Goal: Transaction & Acquisition: Purchase product/service

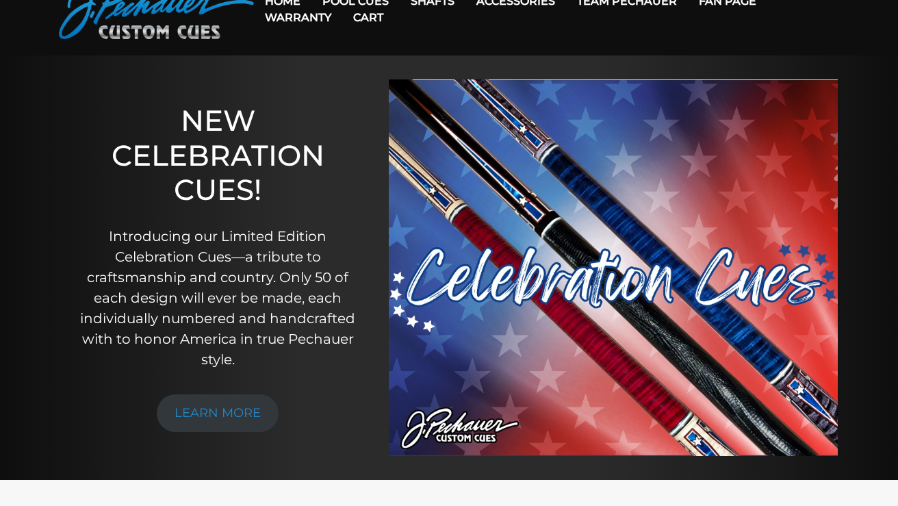
scroll to position [73, 0]
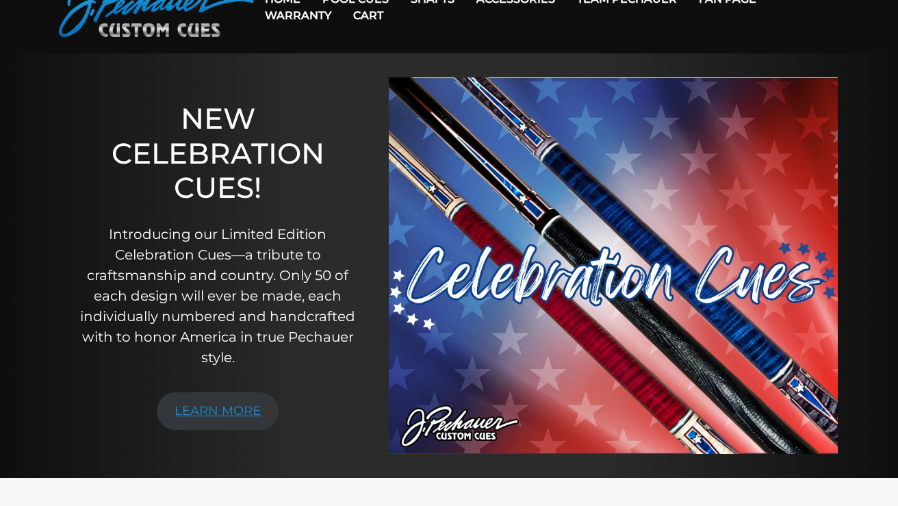
click at [233, 409] on link "LEARN MORE" at bounding box center [218, 411] width 122 height 38
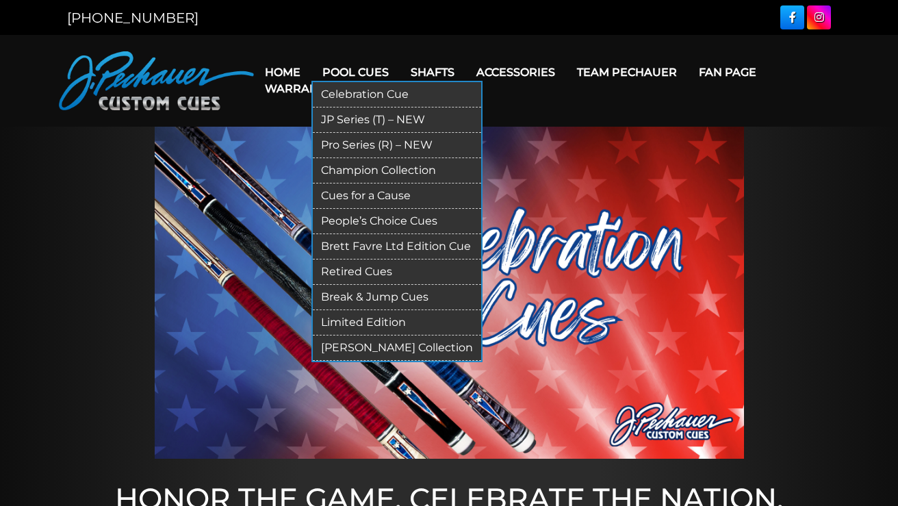
click at [361, 140] on link "Pro Series (R) – NEW" at bounding box center [397, 145] width 168 height 25
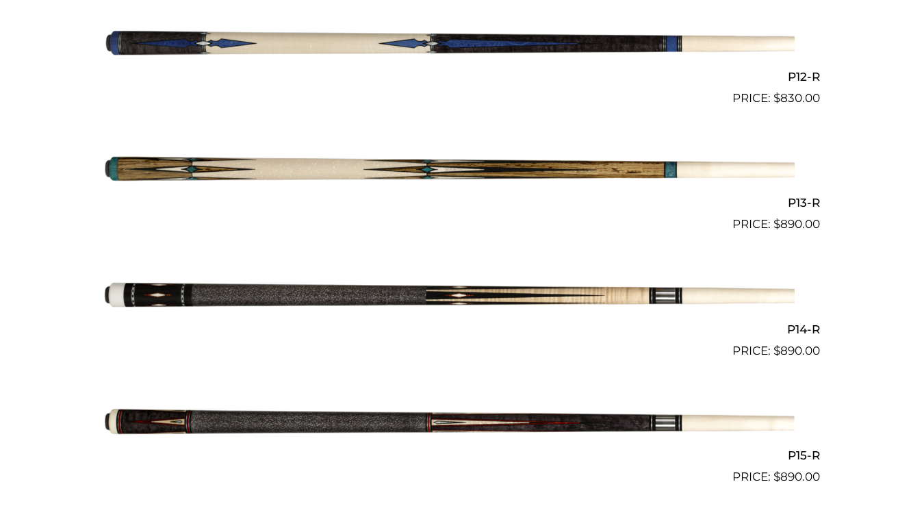
scroll to position [1848, 0]
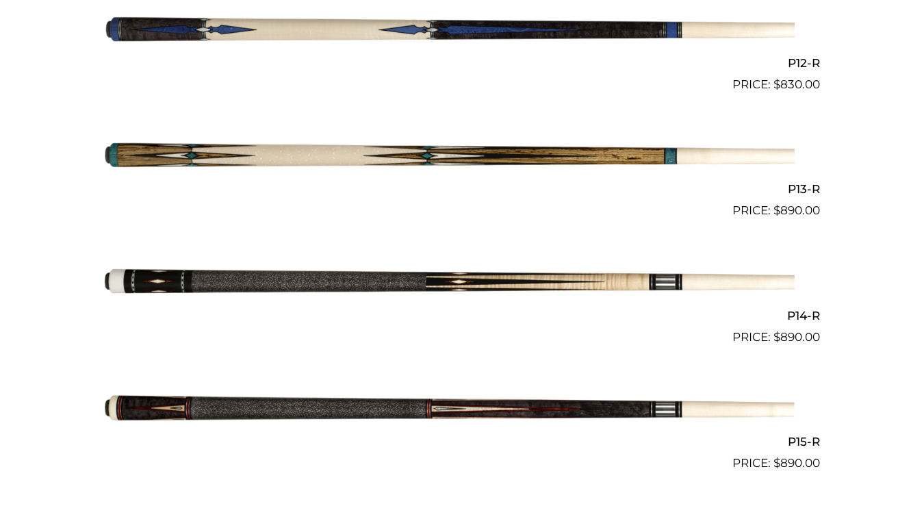
click at [340, 268] on img at bounding box center [448, 282] width 691 height 115
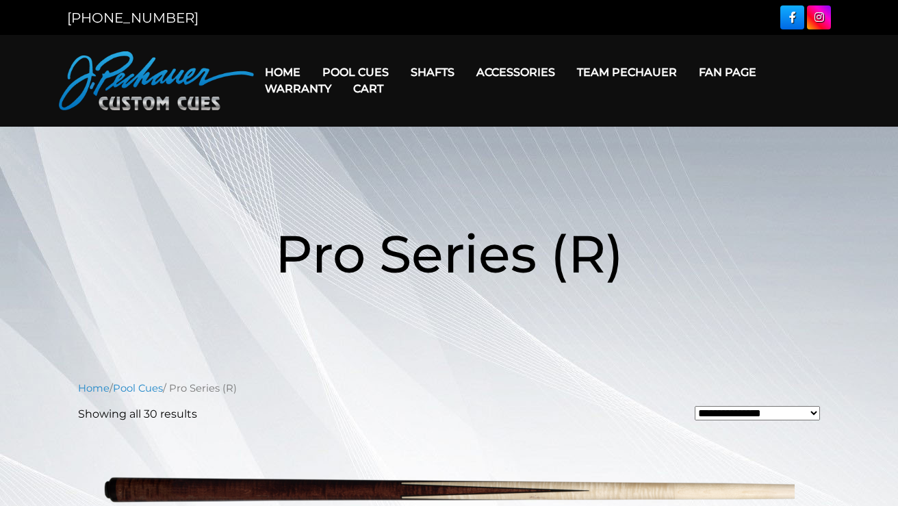
scroll to position [0, 0]
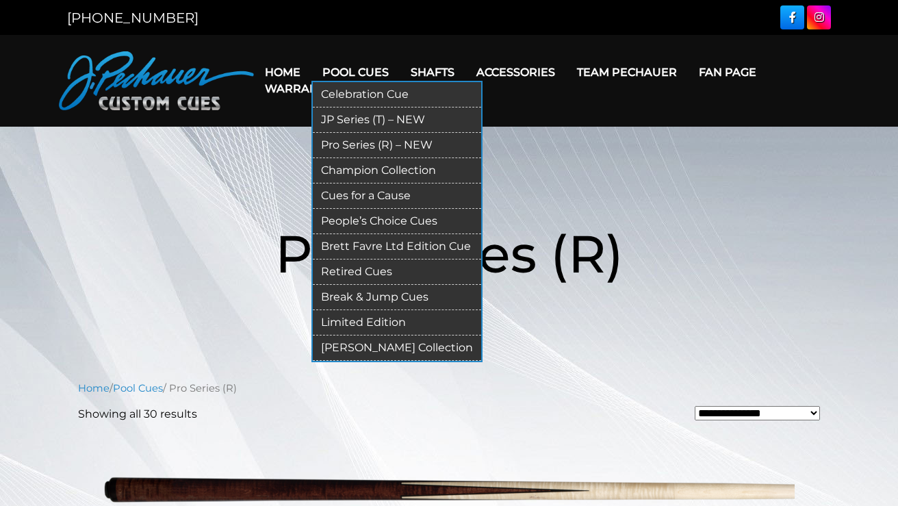
click at [388, 170] on link "Champion Collection" at bounding box center [397, 170] width 168 height 25
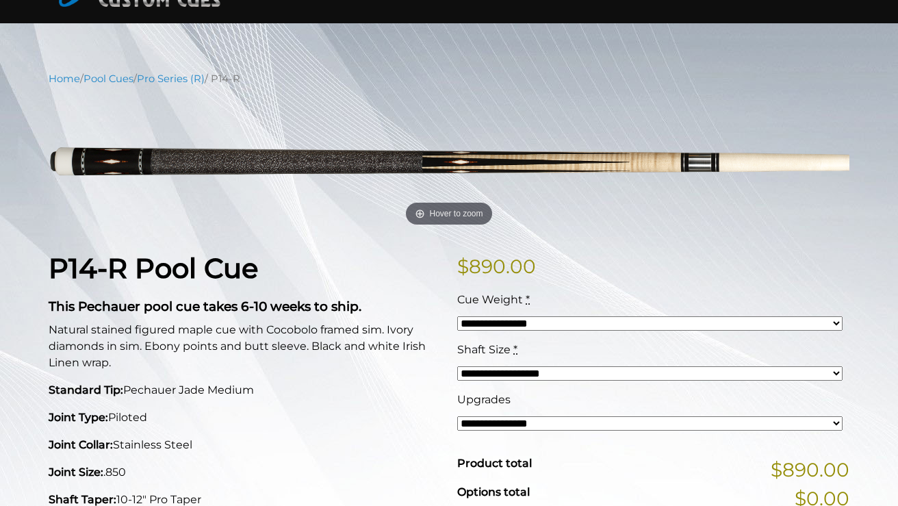
scroll to position [107, 0]
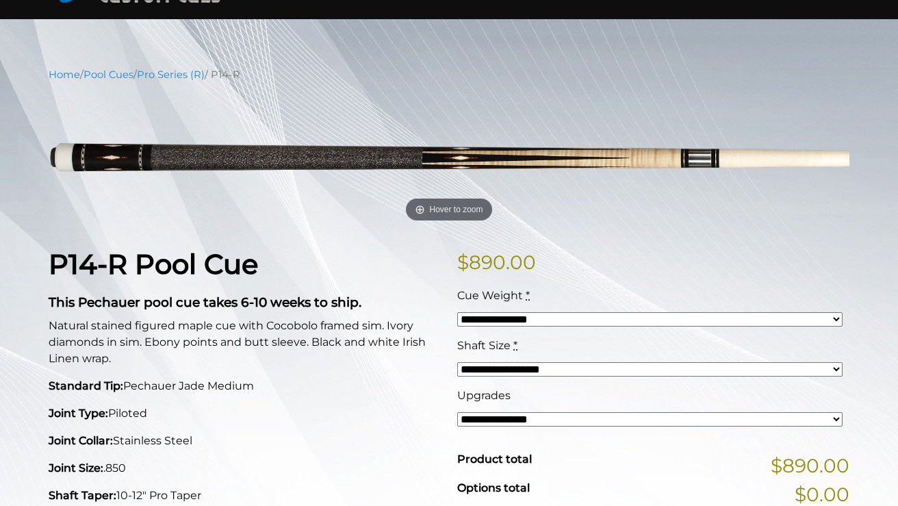
select select "*****"
click at [598, 411] on div "**********" at bounding box center [649, 419] width 385 height 16
click at [732, 399] on div "Torch+ Upgrade ($350) *" at bounding box center [649, 395] width 385 height 16
select select "*****"
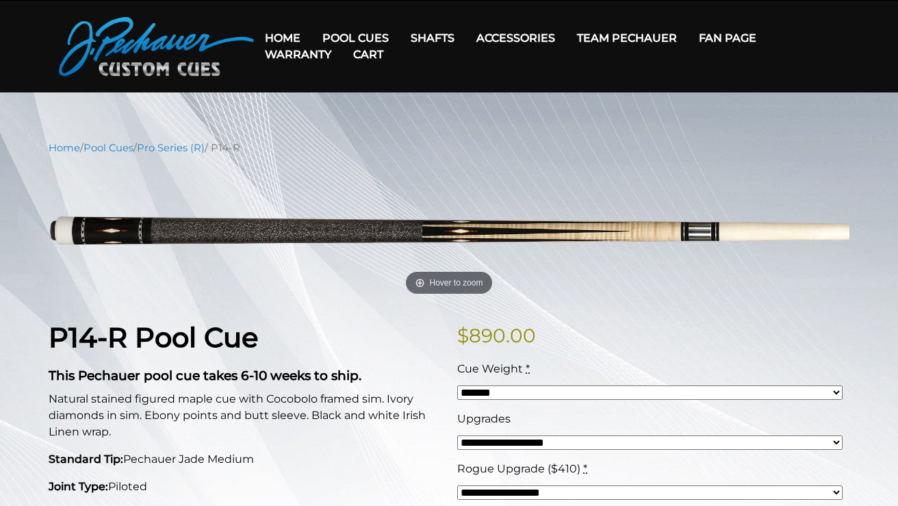
scroll to position [0, 0]
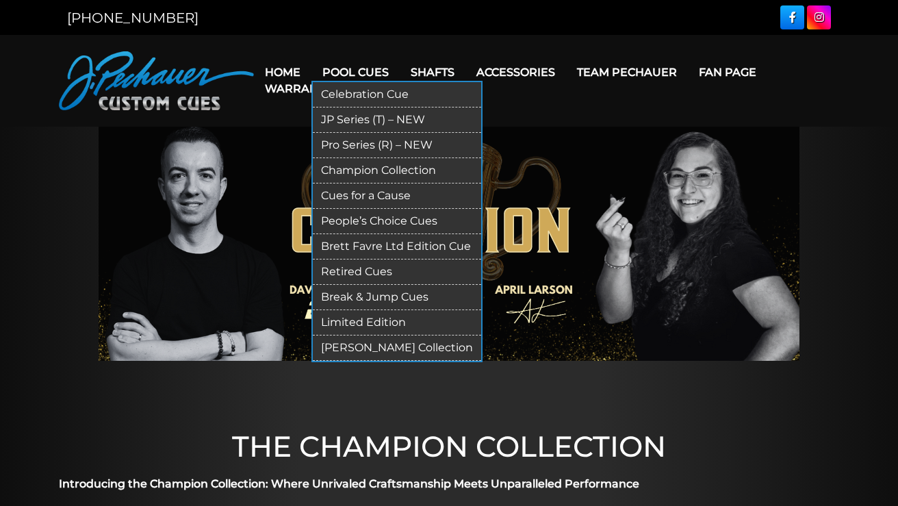
click at [374, 192] on link "Cues for a Cause" at bounding box center [397, 195] width 168 height 25
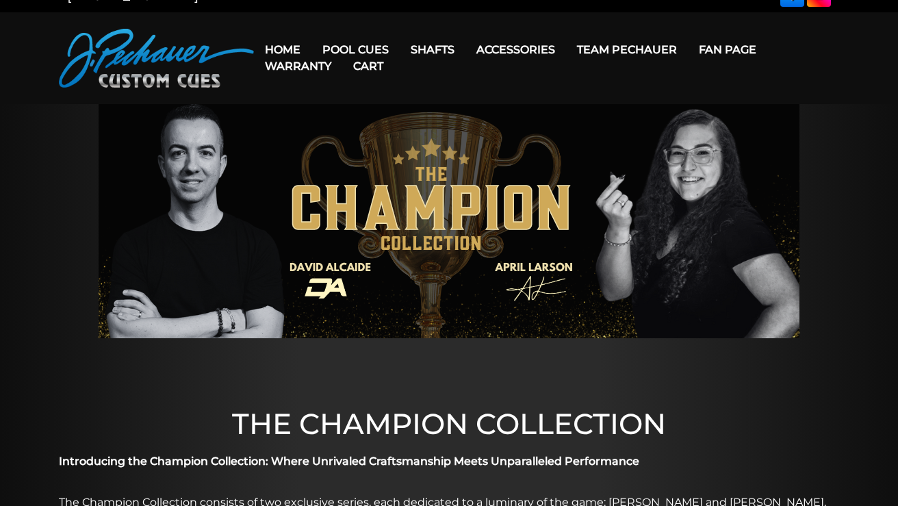
scroll to position [25, 0]
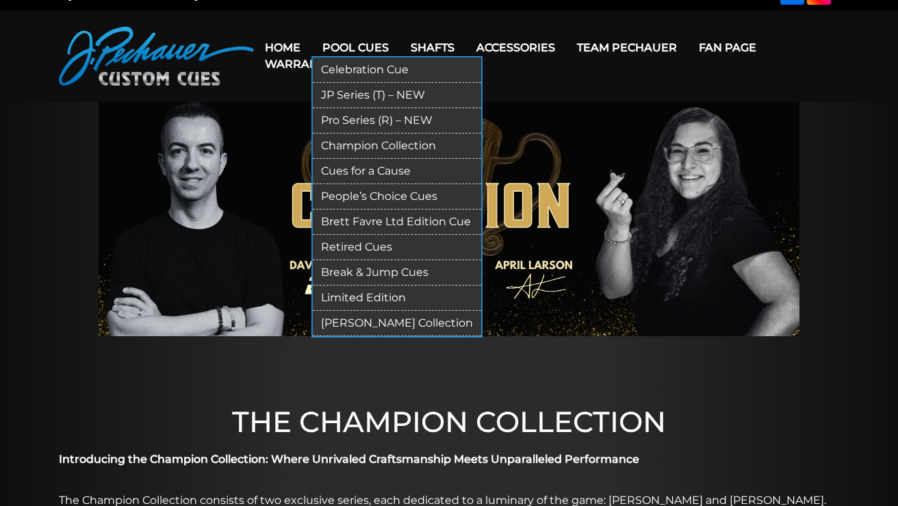
click at [378, 200] on link "People’s Choice Cues" at bounding box center [397, 196] width 168 height 25
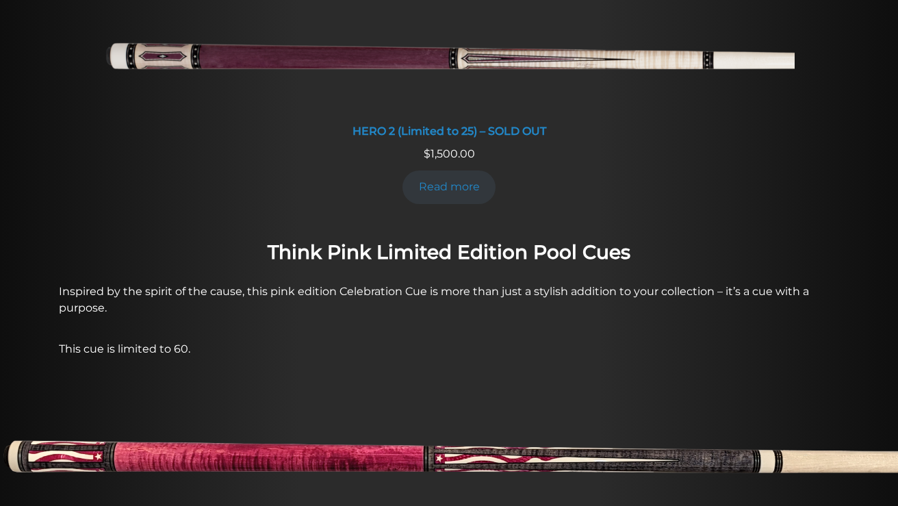
scroll to position [880, 0]
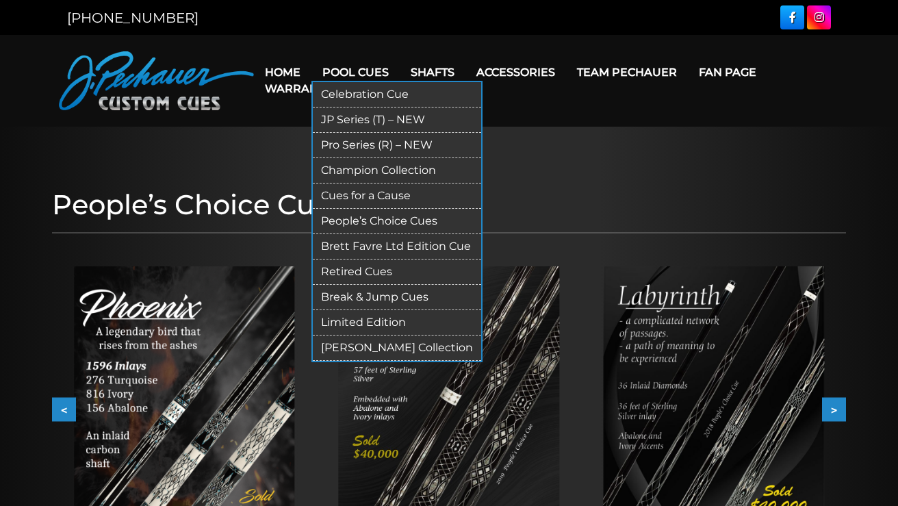
click at [378, 324] on link "Limited Edition" at bounding box center [397, 322] width 168 height 25
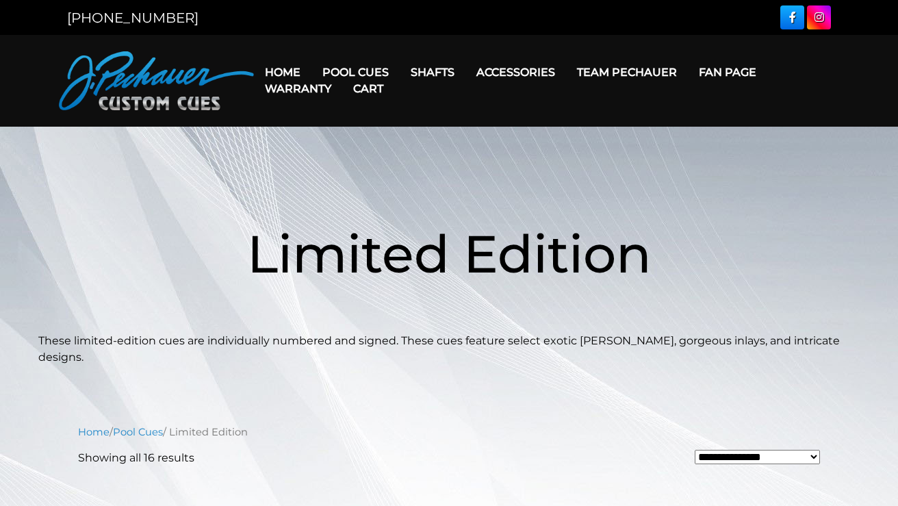
click at [347, 71] on link "Cart" at bounding box center [368, 88] width 52 height 35
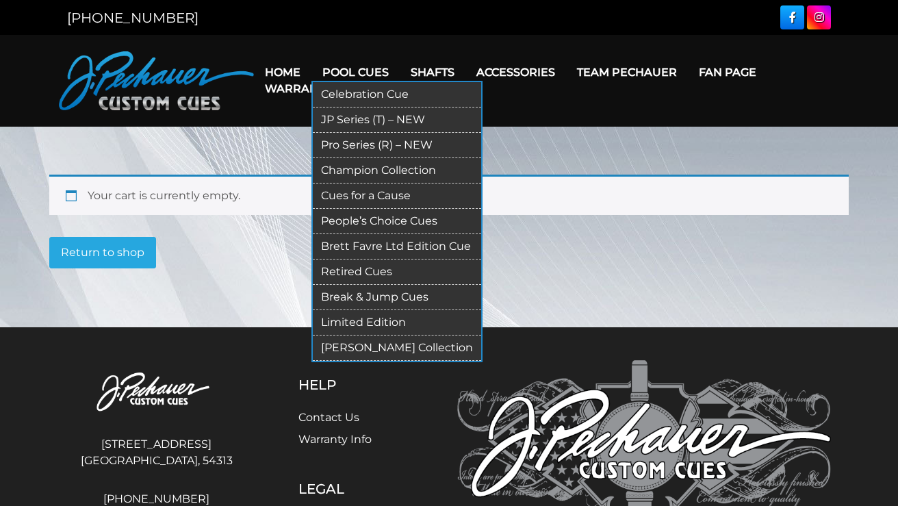
click at [362, 348] on link "[PERSON_NAME] Collection" at bounding box center [397, 347] width 168 height 25
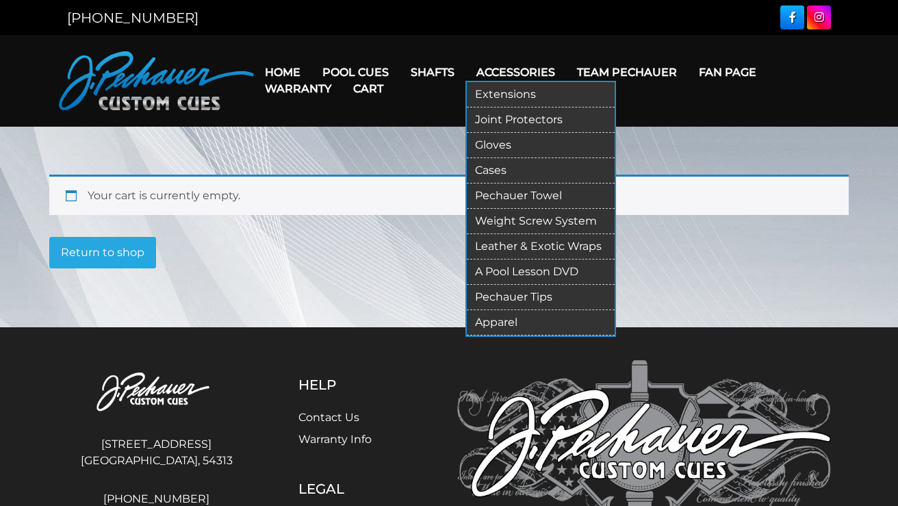
click at [509, 142] on link "Gloves" at bounding box center [541, 145] width 148 height 25
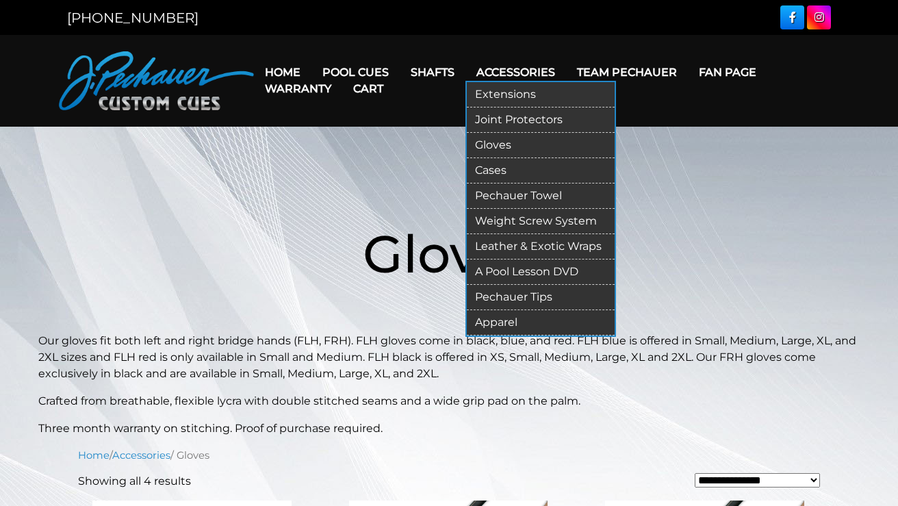
click at [498, 166] on link "Cases" at bounding box center [541, 170] width 148 height 25
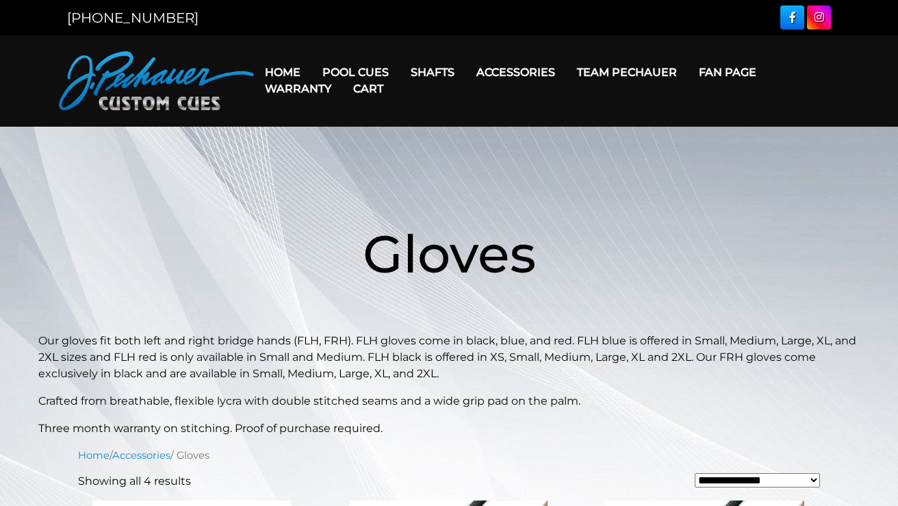
click at [651, 70] on link "Team Pechauer" at bounding box center [627, 72] width 122 height 35
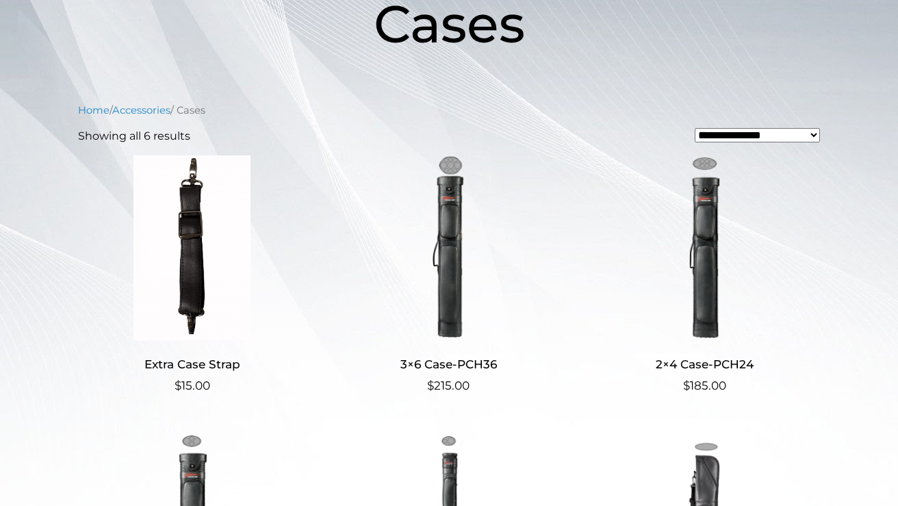
scroll to position [233, 0]
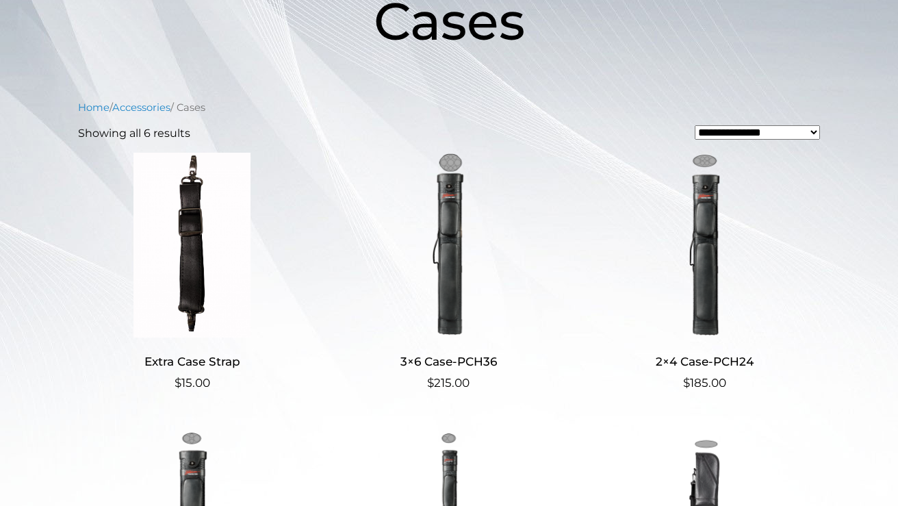
click at [448, 209] on img at bounding box center [449, 245] width 228 height 185
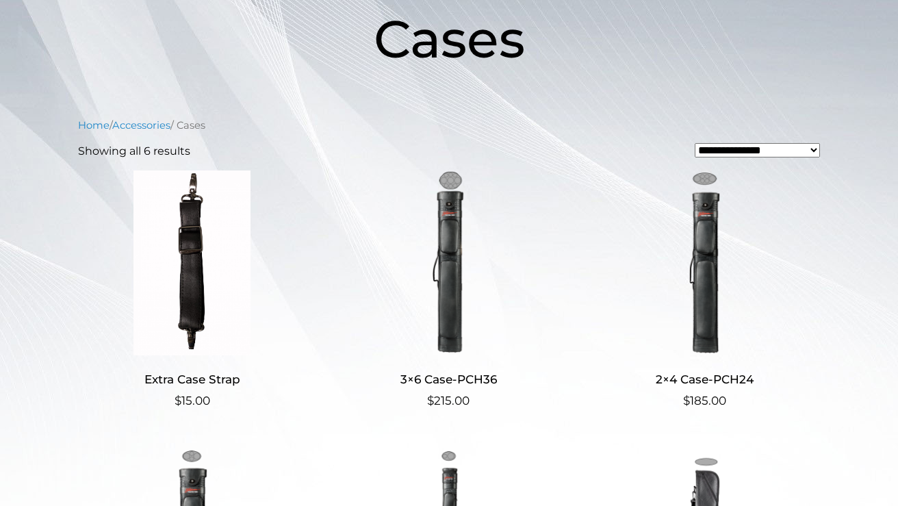
scroll to position [216, 0]
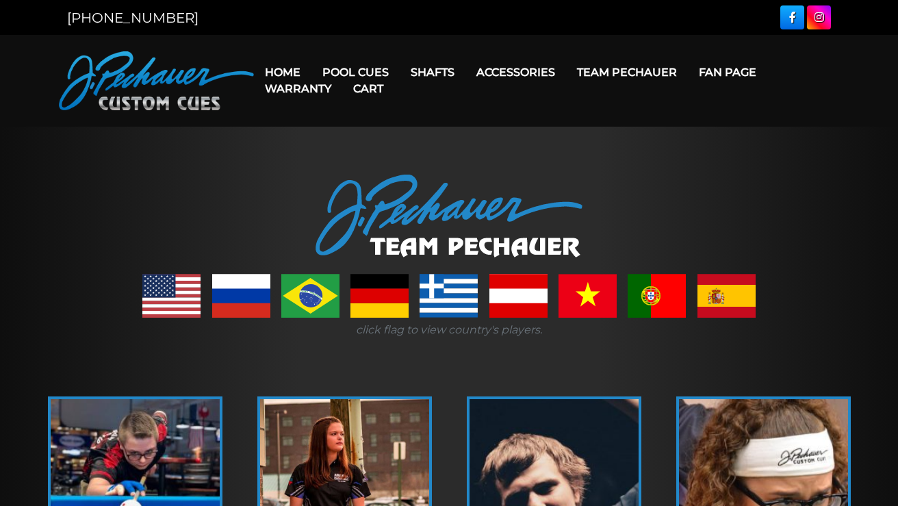
click at [653, 73] on link "Team Pechauer" at bounding box center [627, 72] width 122 height 35
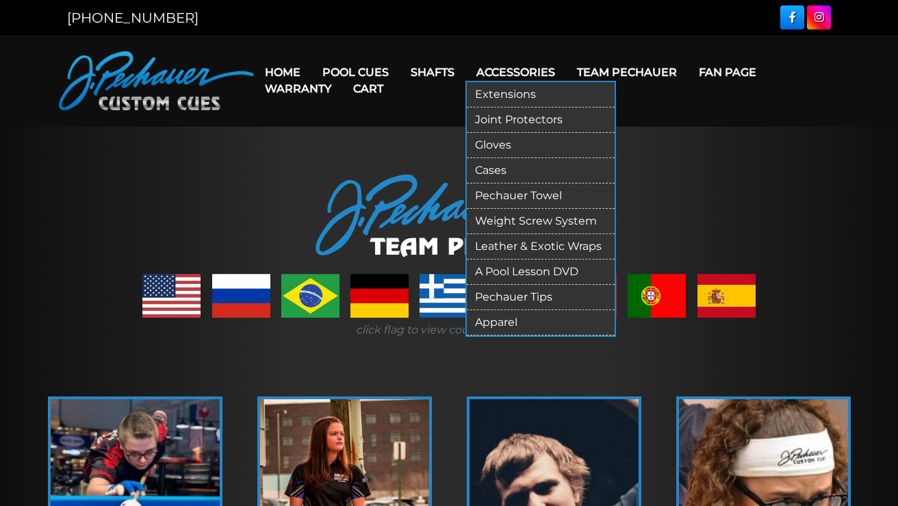
click at [505, 192] on link "Pechauer Towel" at bounding box center [541, 195] width 148 height 25
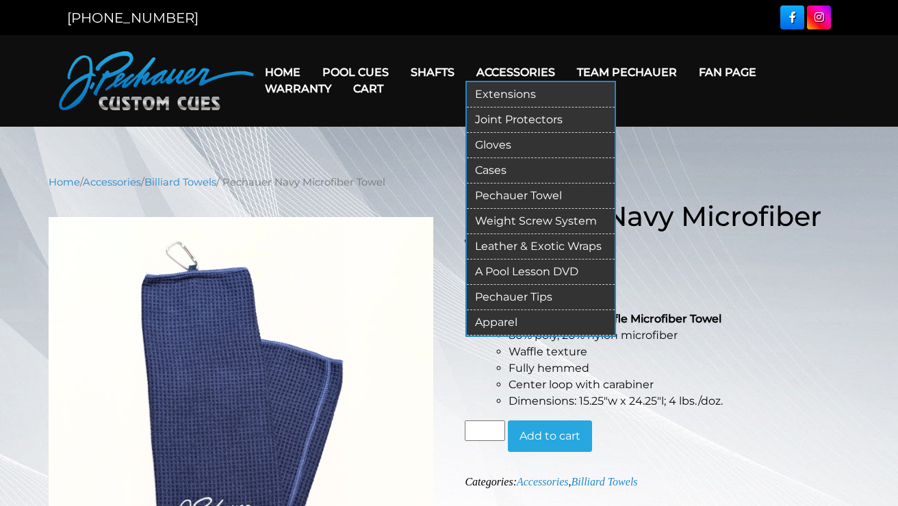
click at [512, 326] on link "Apparel" at bounding box center [541, 322] width 148 height 25
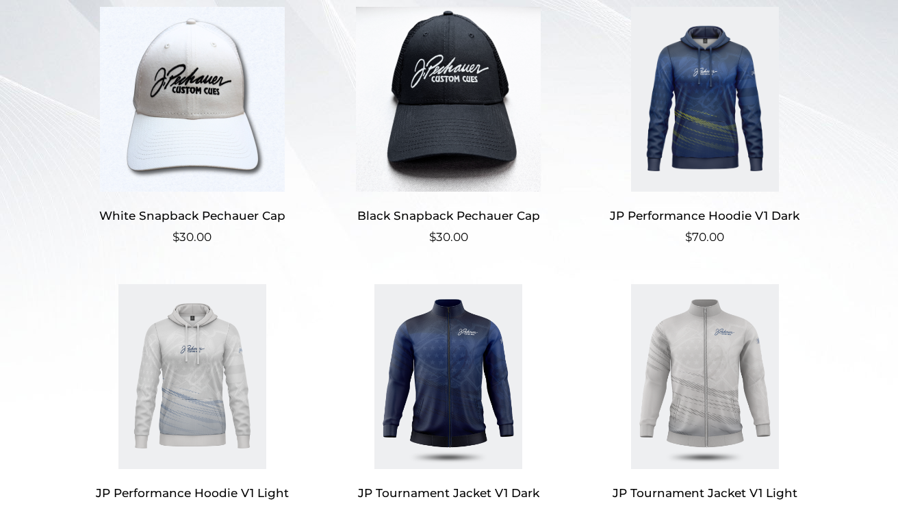
scroll to position [374, 0]
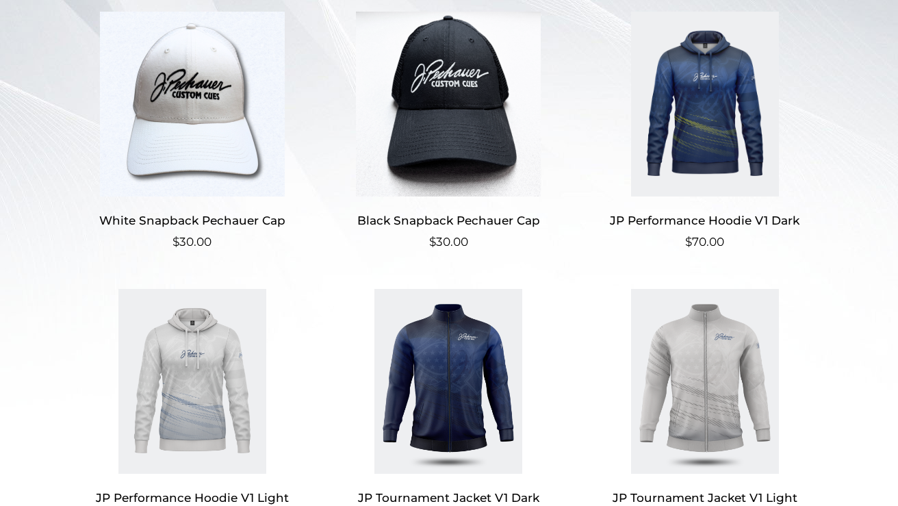
click at [202, 148] on img at bounding box center [192, 104] width 228 height 185
click at [713, 86] on img at bounding box center [705, 104] width 228 height 185
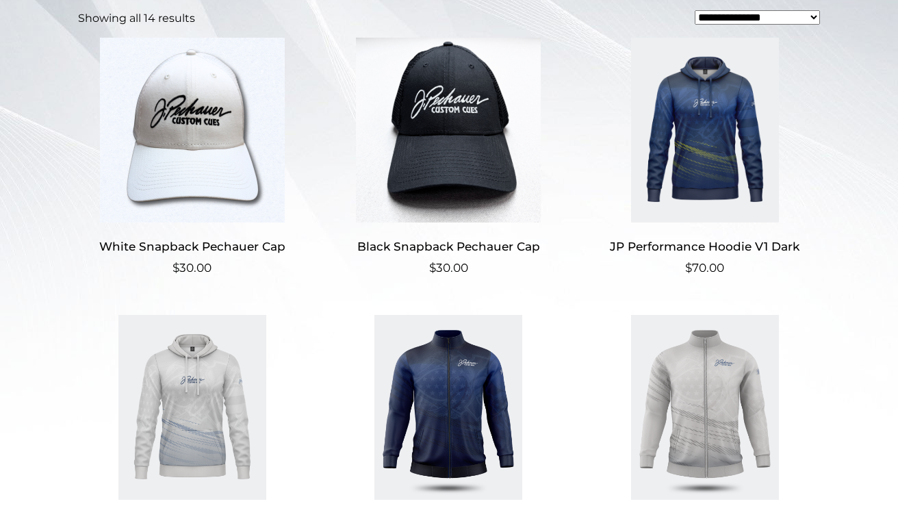
scroll to position [345, 0]
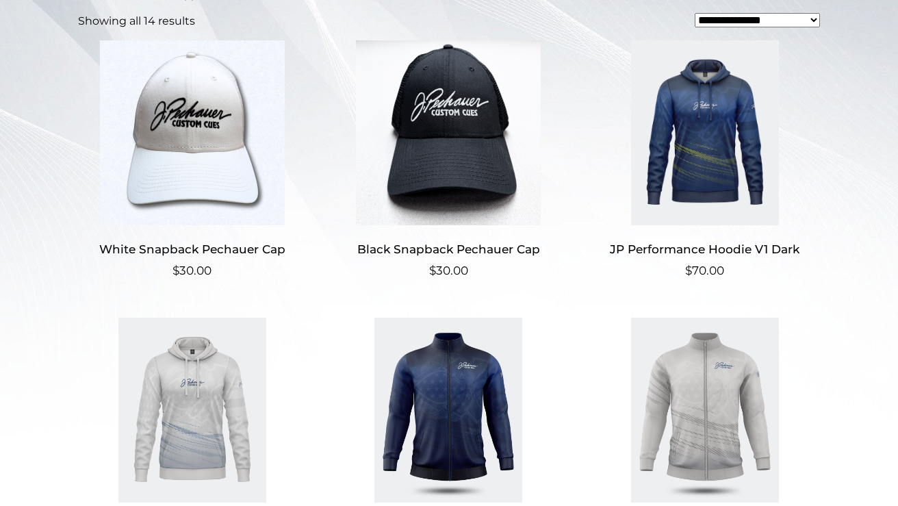
click at [433, 114] on img at bounding box center [449, 132] width 228 height 185
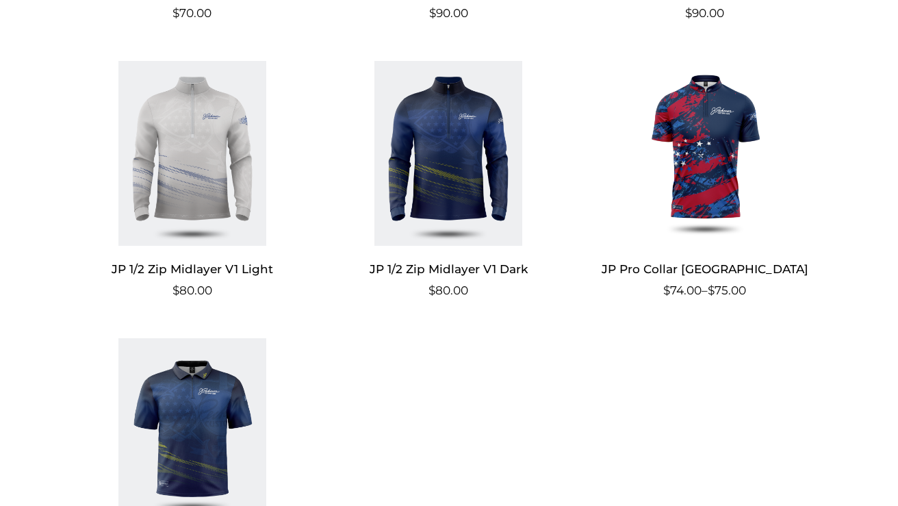
scroll to position [883, 0]
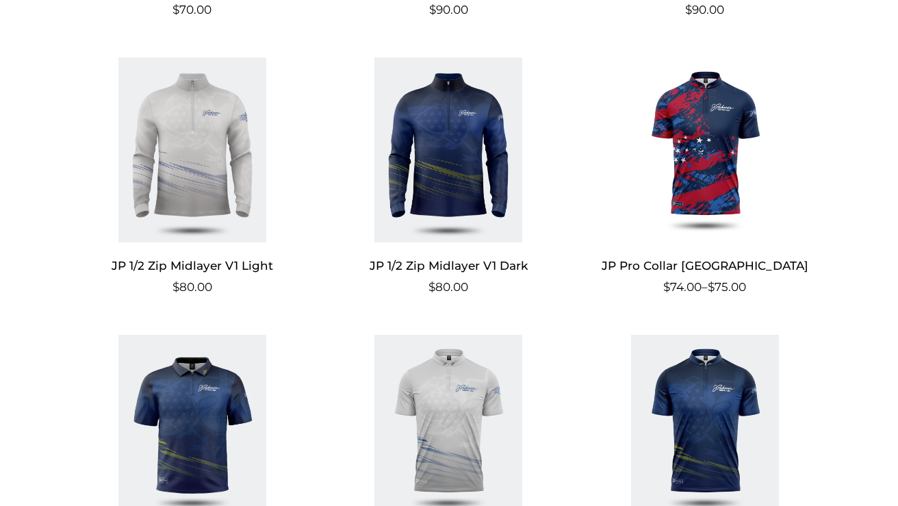
click at [701, 194] on img at bounding box center [705, 149] width 228 height 185
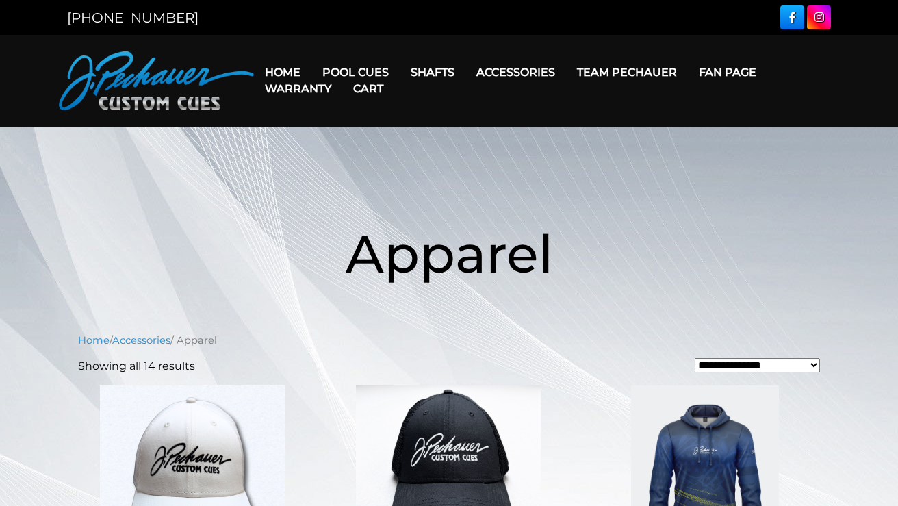
scroll to position [0, 0]
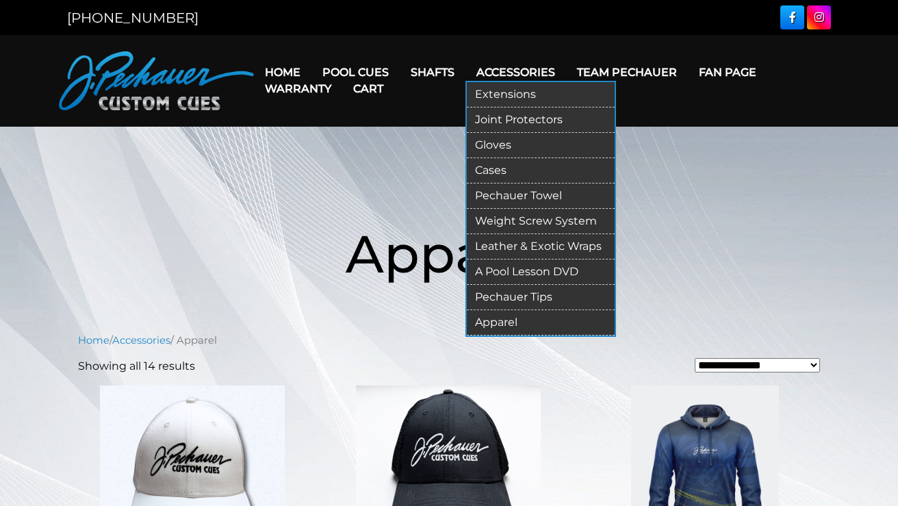
click at [502, 118] on link "Joint Protectors" at bounding box center [541, 119] width 148 height 25
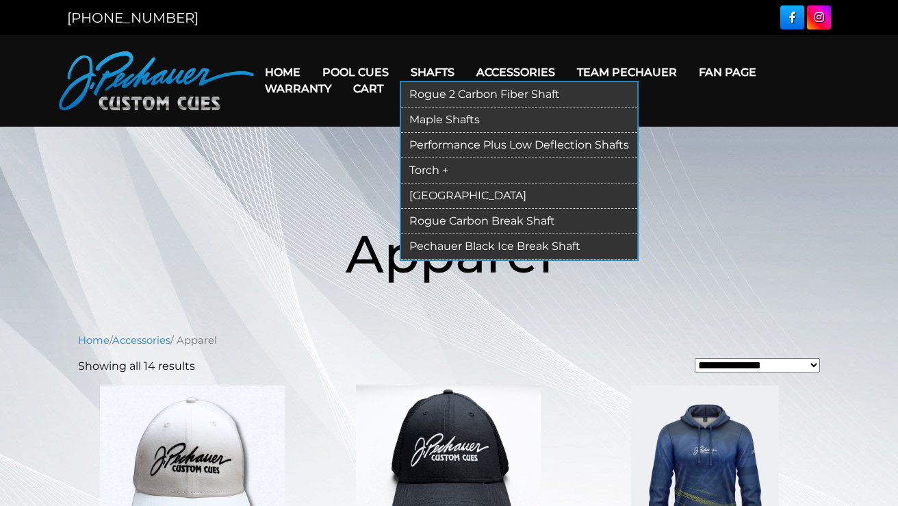
click at [432, 91] on link "Rogue 2 Carbon Fiber Shaft" at bounding box center [519, 94] width 236 height 25
click at [448, 168] on link "Torch +" at bounding box center [519, 170] width 236 height 25
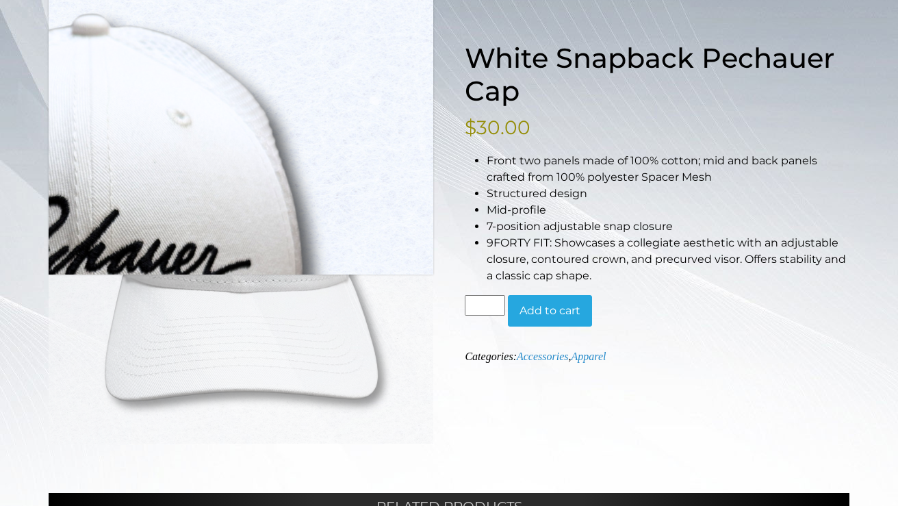
scroll to position [159, 0]
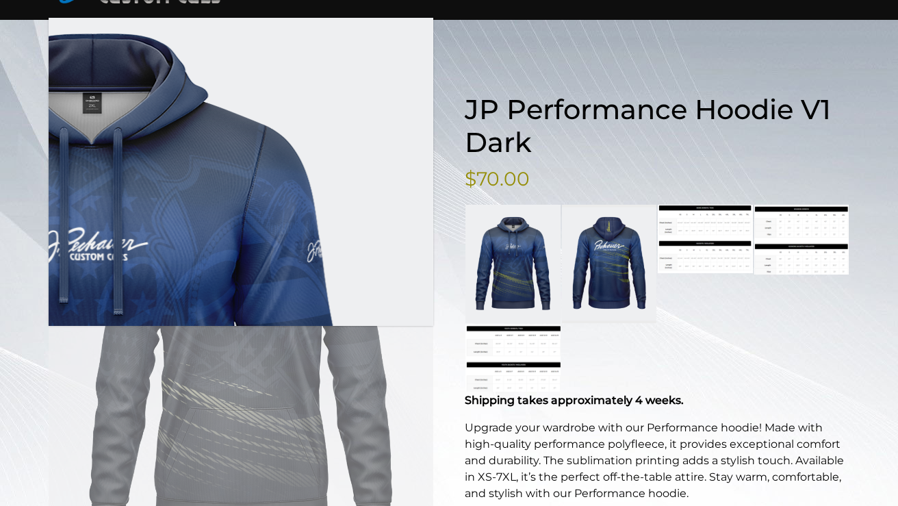
scroll to position [107, 0]
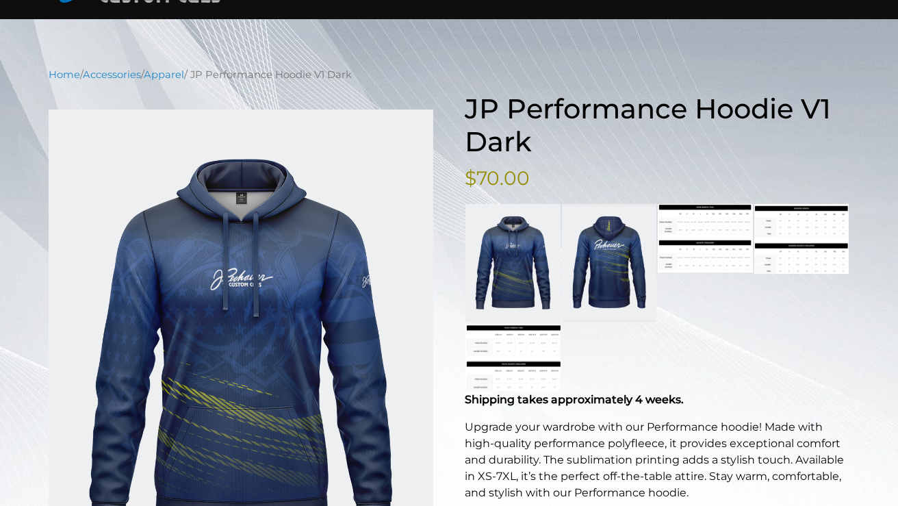
click at [604, 270] on link at bounding box center [609, 263] width 94 height 118
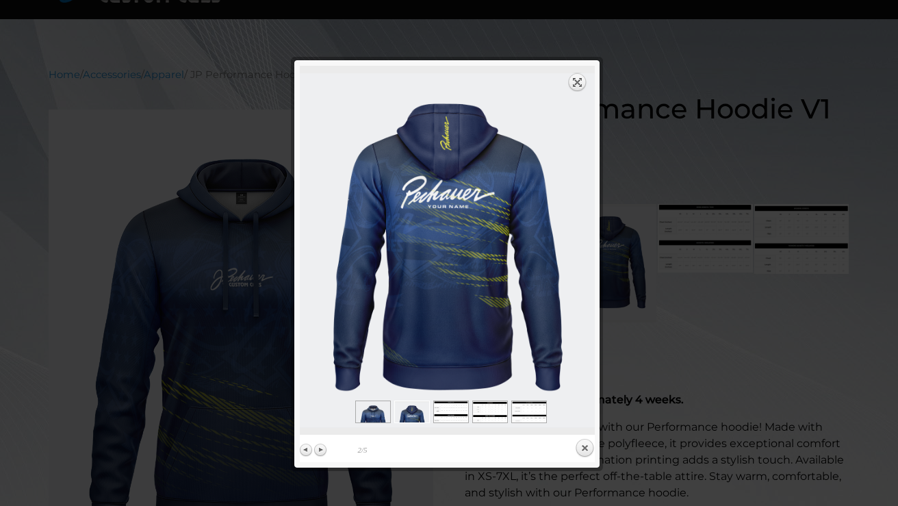
click at [579, 82] on link "Expand" at bounding box center [577, 82] width 19 height 19
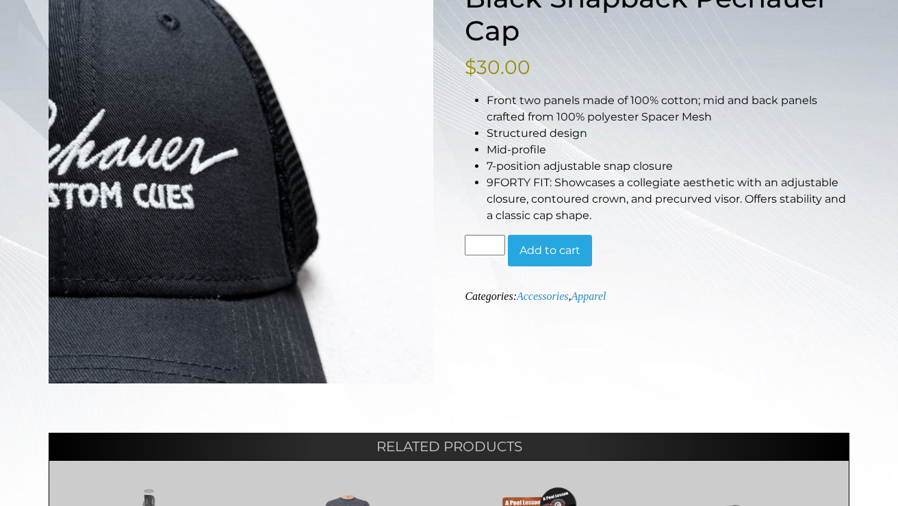
scroll to position [220, 0]
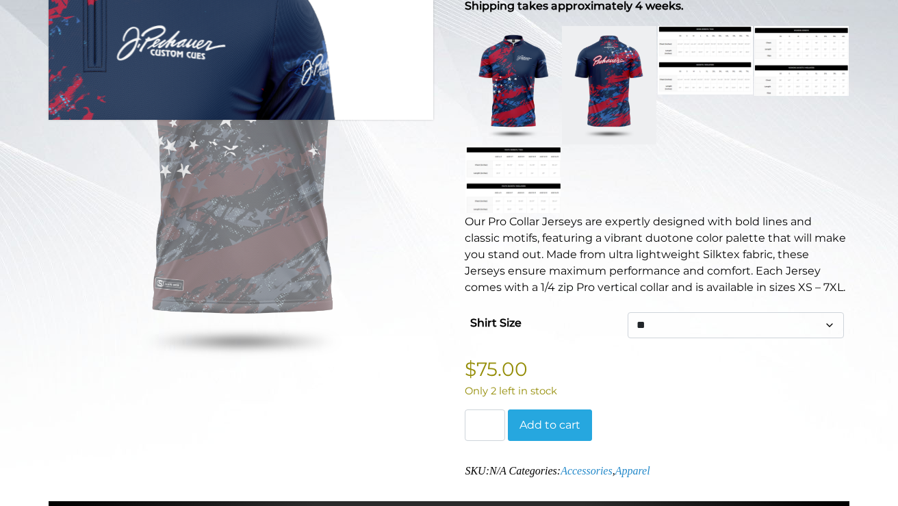
scroll to position [319, 0]
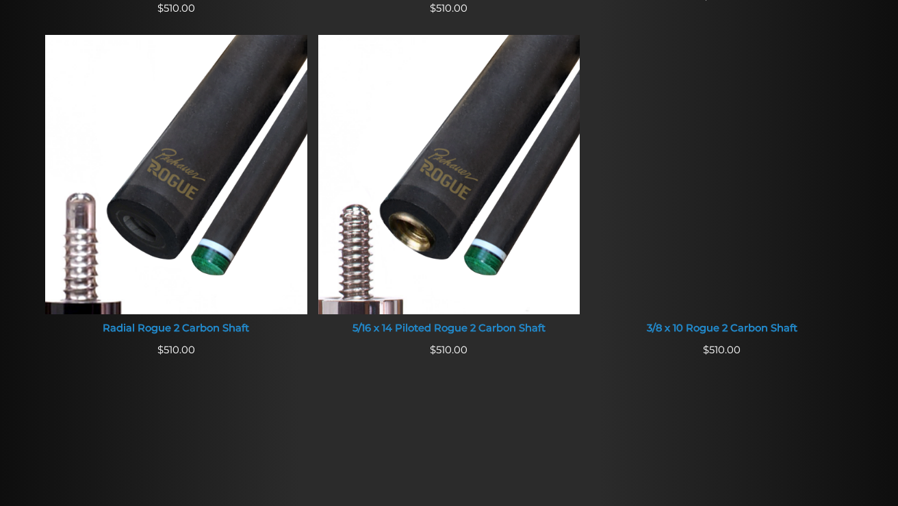
scroll to position [896, 0]
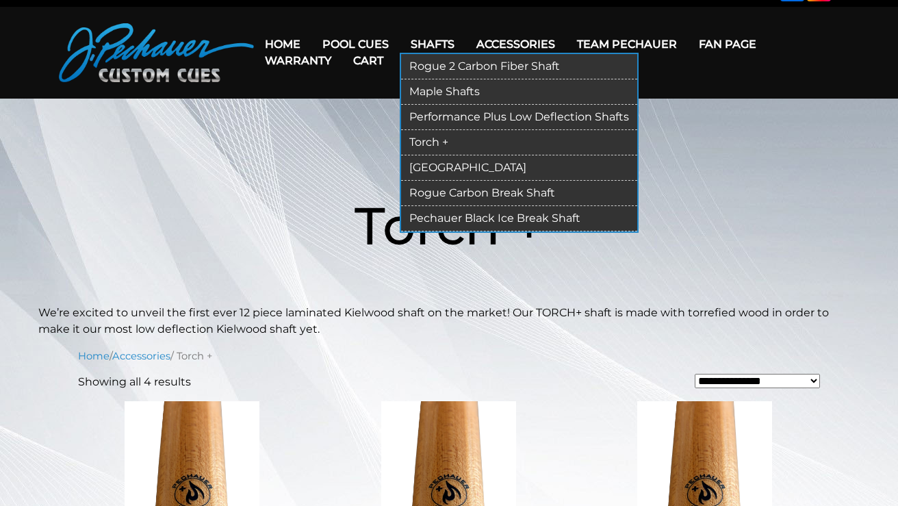
scroll to position [27, 0]
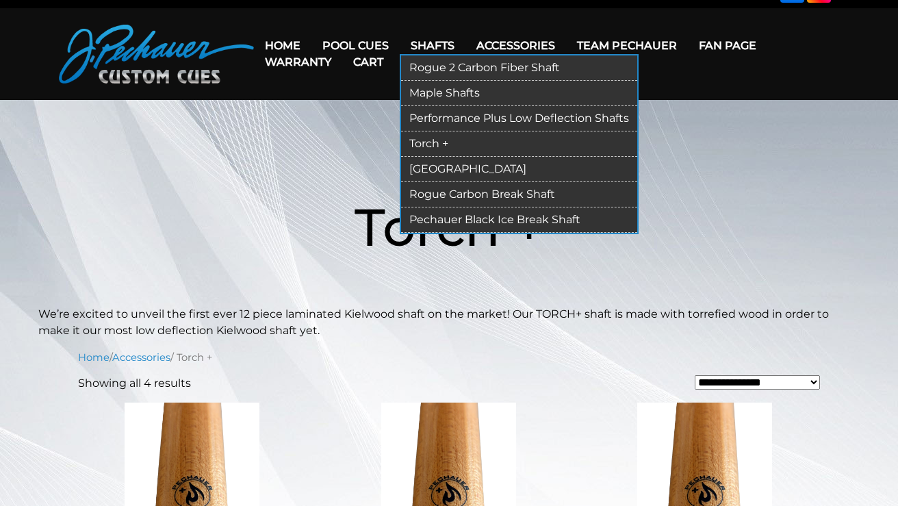
click at [455, 117] on link "Performance Plus Low Deflection Shafts" at bounding box center [519, 118] width 236 height 25
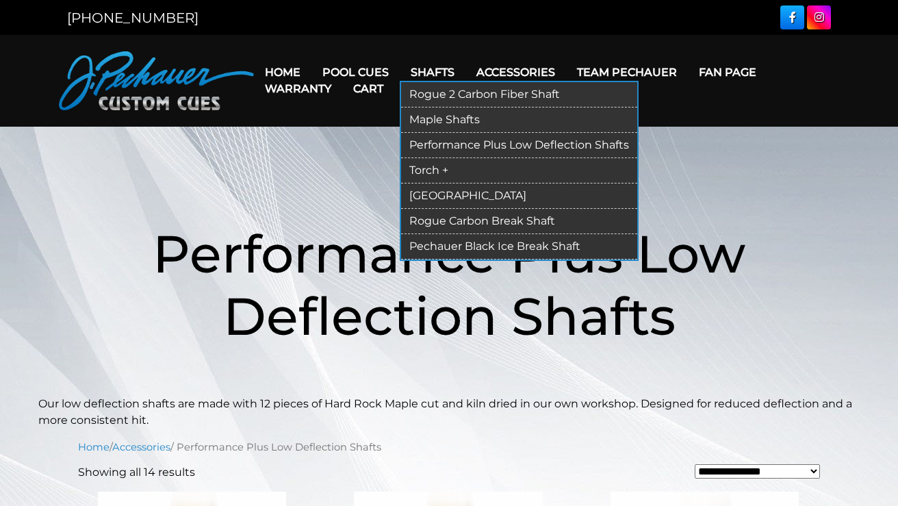
click at [441, 194] on link "[GEOGRAPHIC_DATA]" at bounding box center [519, 195] width 236 height 25
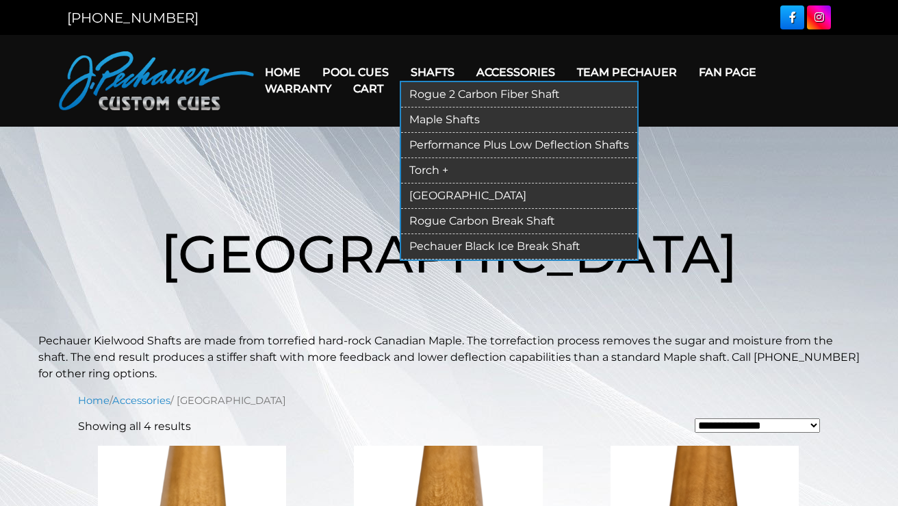
click at [443, 166] on link "Torch +" at bounding box center [519, 170] width 236 height 25
click at [463, 220] on link "Rogue Carbon Break Shaft" at bounding box center [519, 221] width 236 height 25
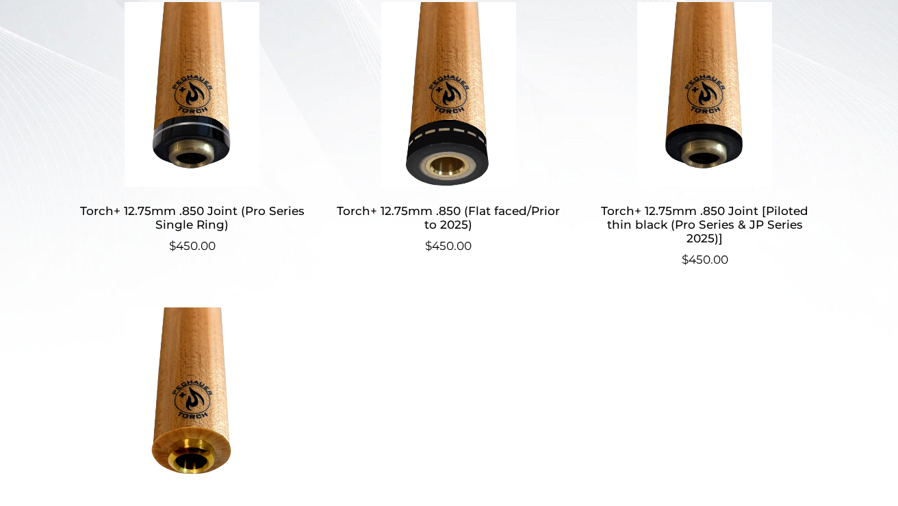
scroll to position [428, 0]
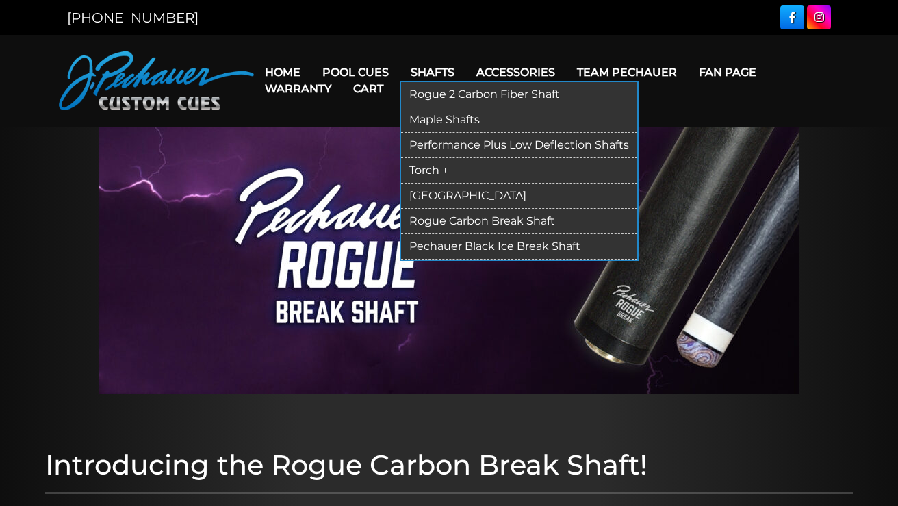
click at [445, 246] on link "Pechauer Black Ice Break Shaft" at bounding box center [519, 246] width 236 height 25
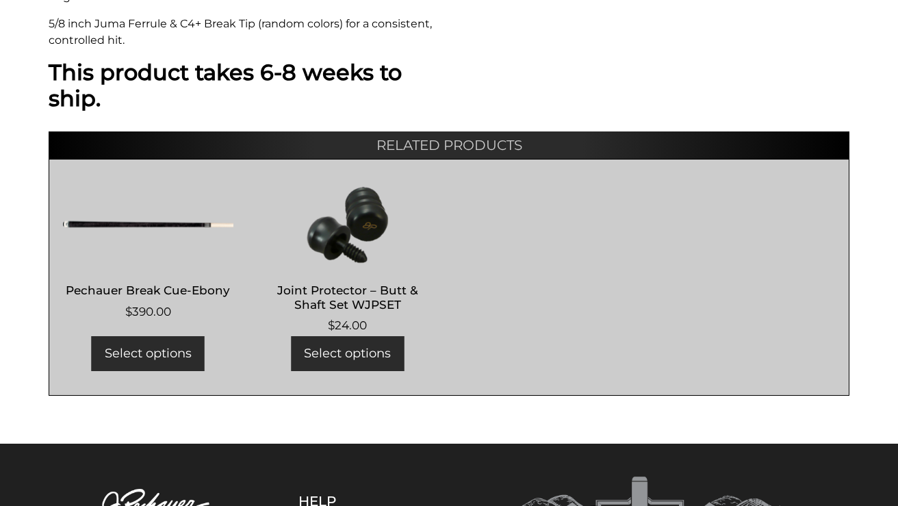
scroll to position [853, 0]
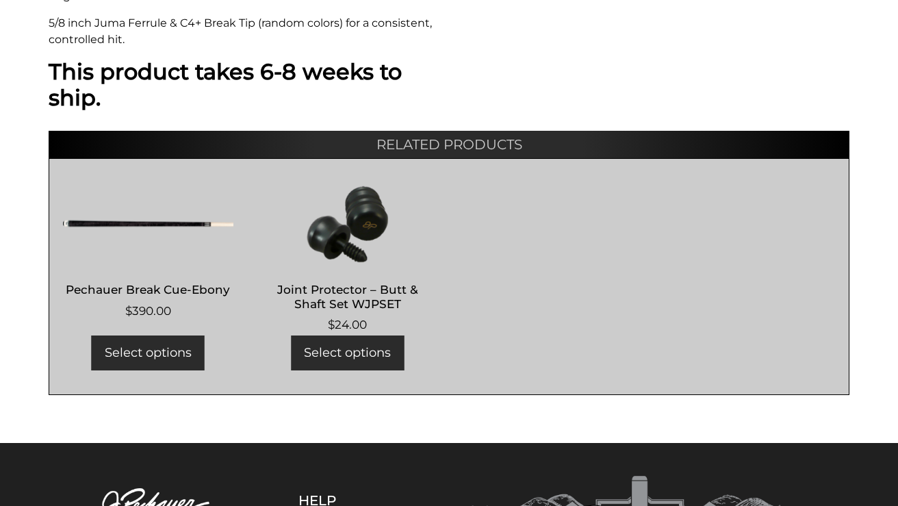
click at [175, 348] on link "Select options" at bounding box center [148, 352] width 113 height 35
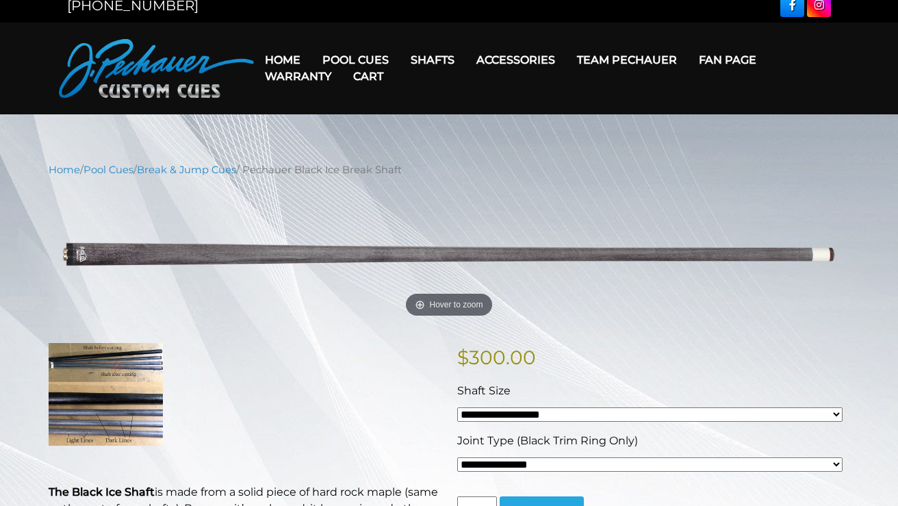
scroll to position [11, 0]
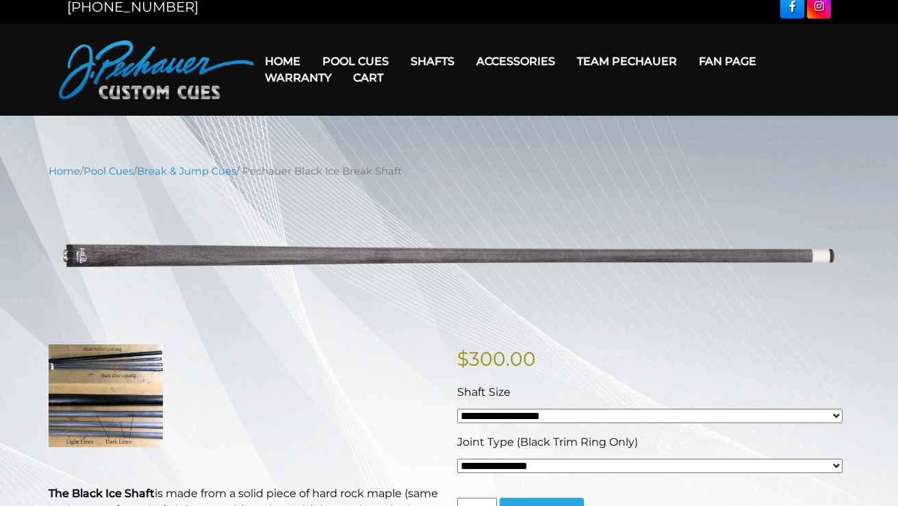
click at [367, 60] on link "Cart" at bounding box center [368, 77] width 52 height 35
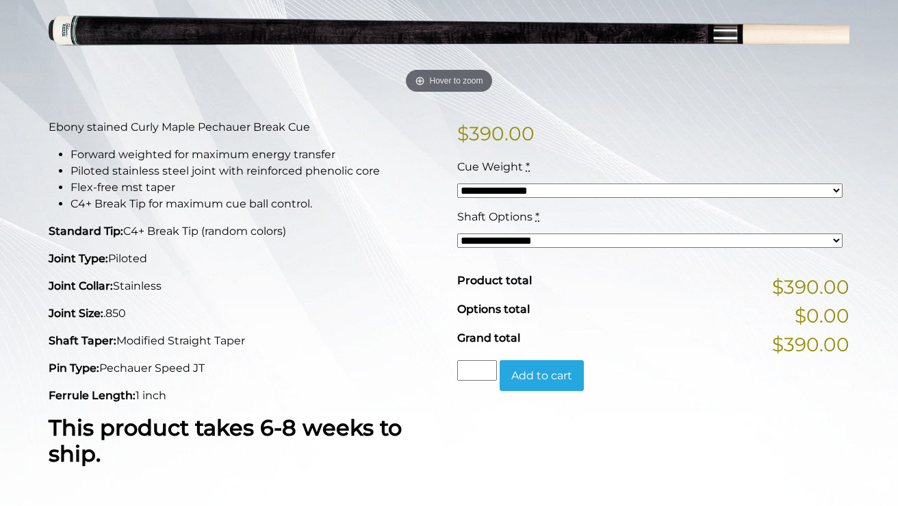
scroll to position [222, 0]
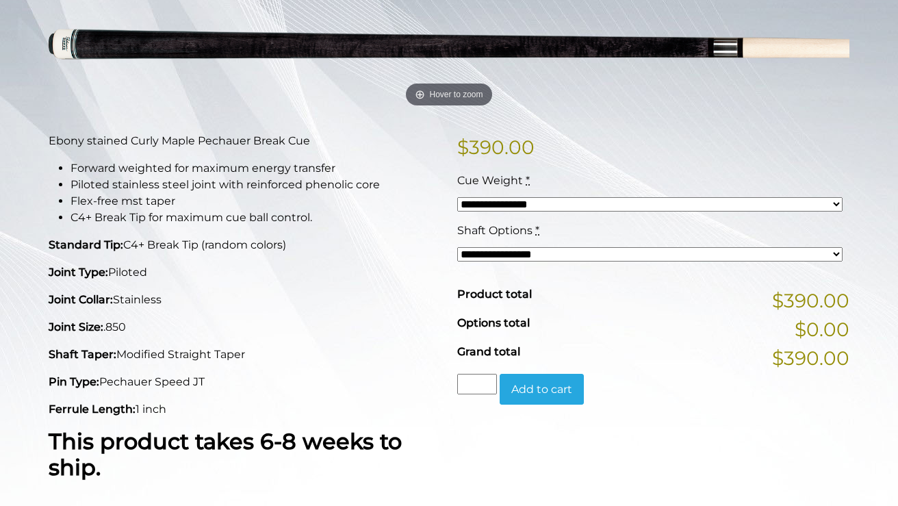
select select "*****"
click at [835, 206] on select "**********" at bounding box center [649, 204] width 385 height 14
select select "*****"
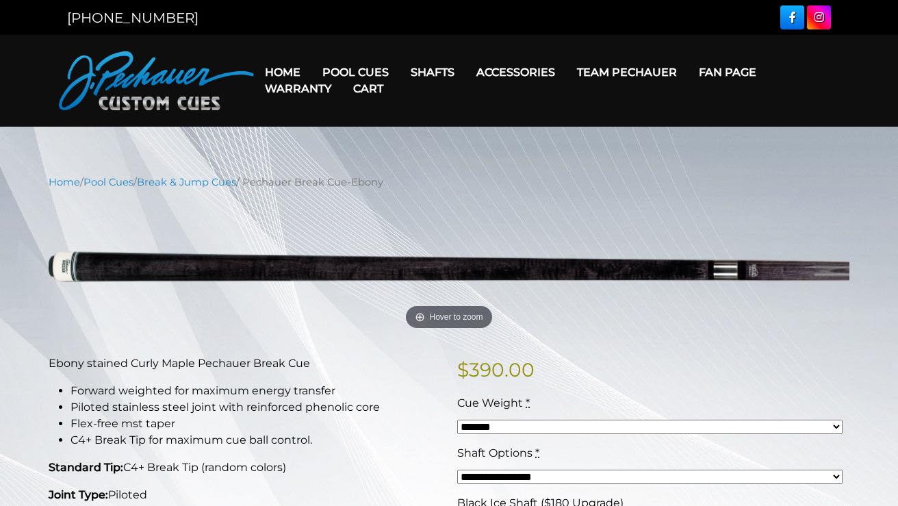
scroll to position [0, 0]
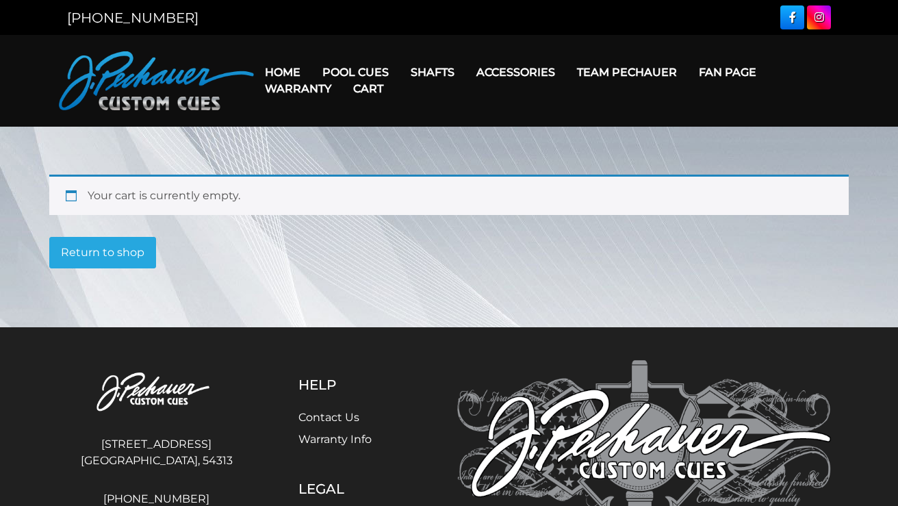
click at [367, 72] on link "Cart" at bounding box center [368, 88] width 52 height 35
click at [363, 74] on link "Cart" at bounding box center [368, 88] width 52 height 35
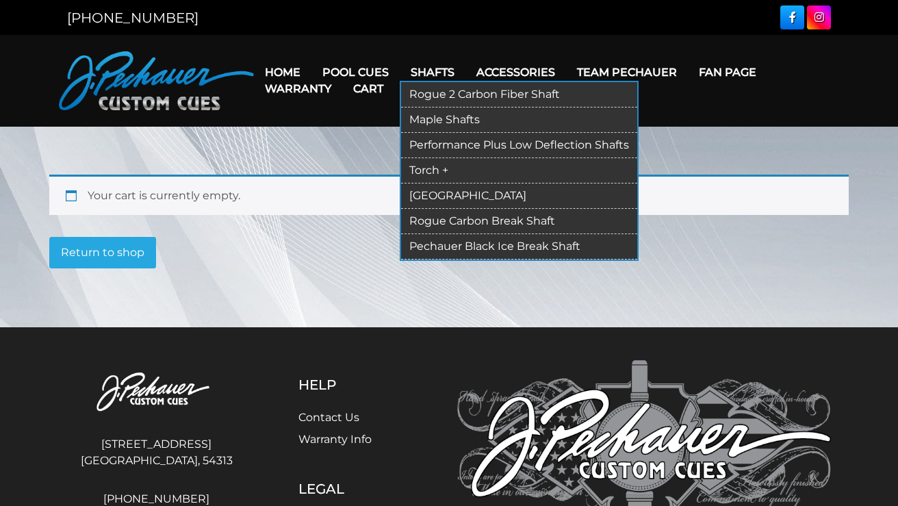
click at [443, 69] on link "Shafts" at bounding box center [433, 72] width 66 height 35
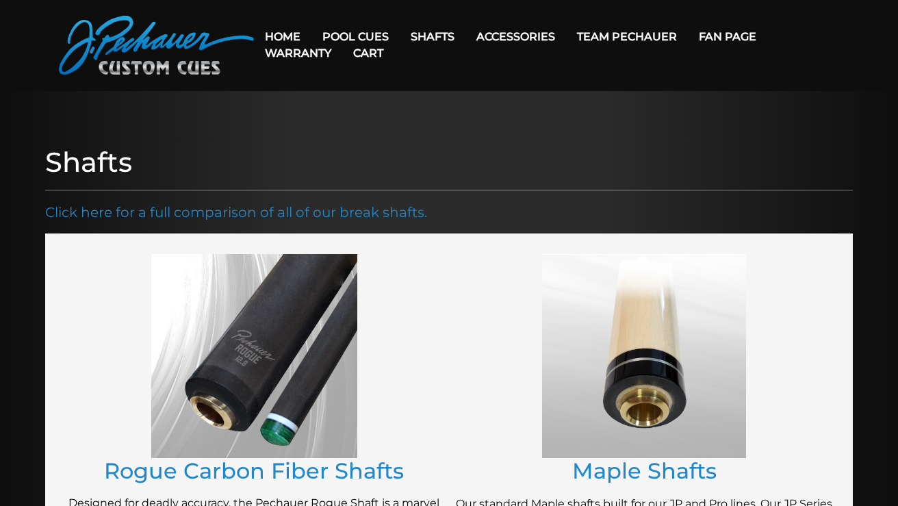
scroll to position [32, 0]
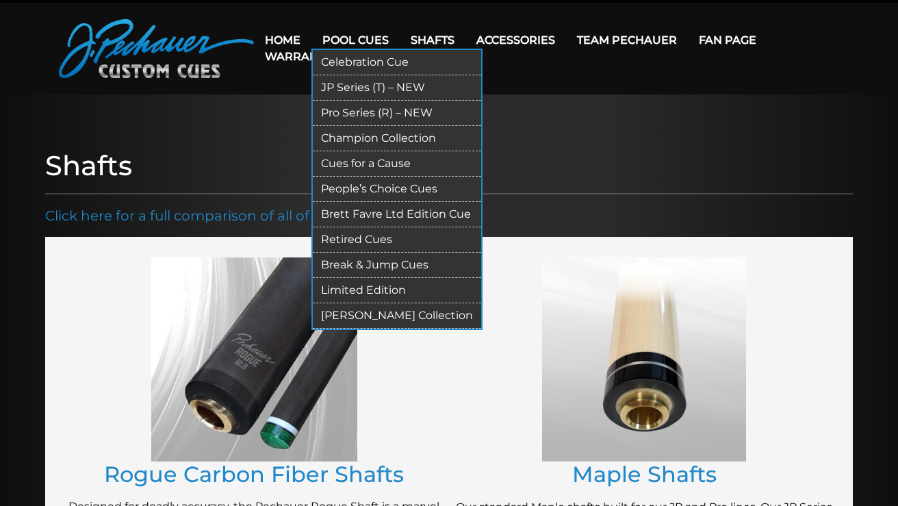
click at [379, 265] on link "Break & Jump Cues" at bounding box center [397, 264] width 168 height 25
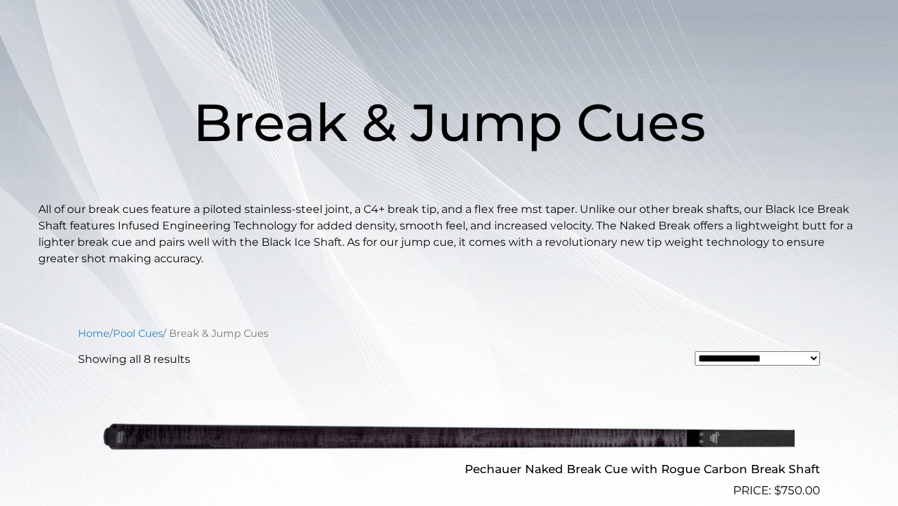
scroll to position [121, 0]
